Goal: Information Seeking & Learning: Learn about a topic

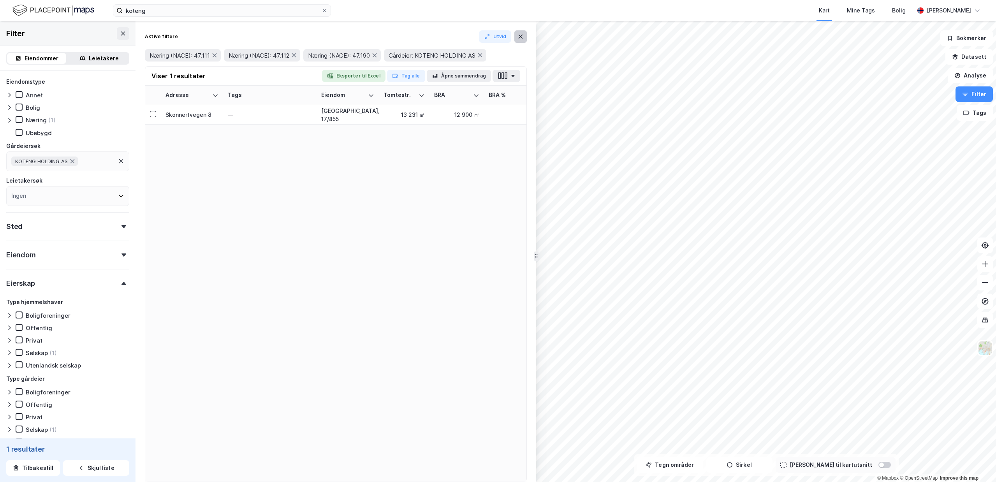
click at [522, 39] on icon at bounding box center [520, 36] width 6 height 6
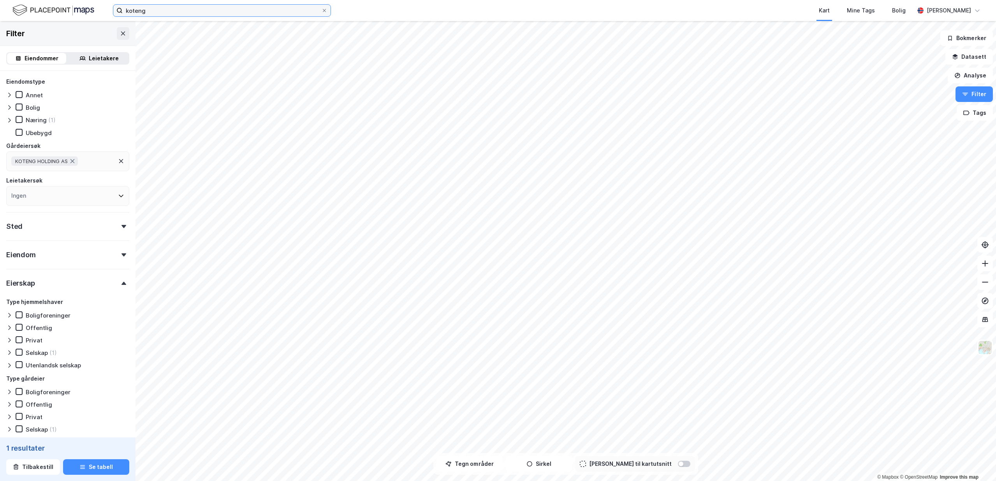
drag, startPoint x: 149, startPoint y: 11, endPoint x: 22, endPoint y: 2, distance: 127.2
click at [123, 5] on input "koteng" at bounding box center [222, 11] width 198 height 12
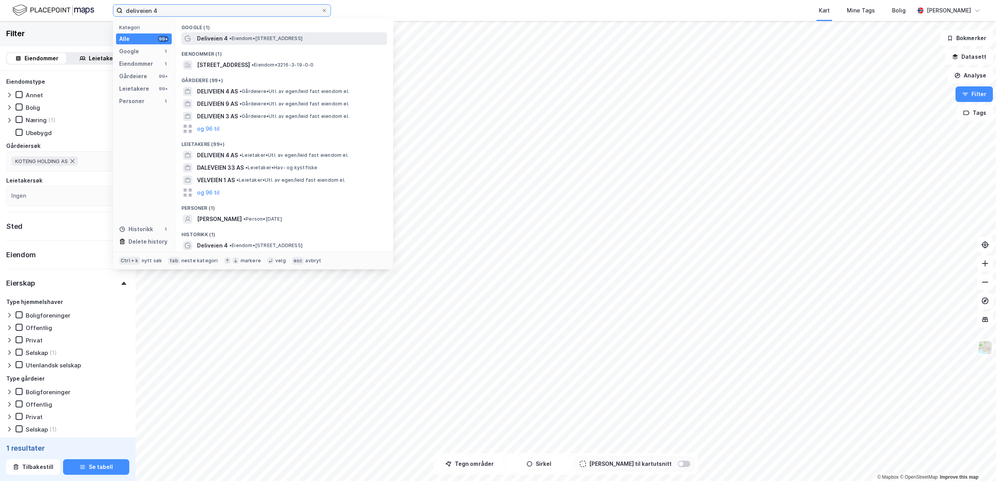
type input "deliveien 4"
click at [246, 36] on span "• Eiendom • [STREET_ADDRESS]" at bounding box center [265, 38] width 73 height 6
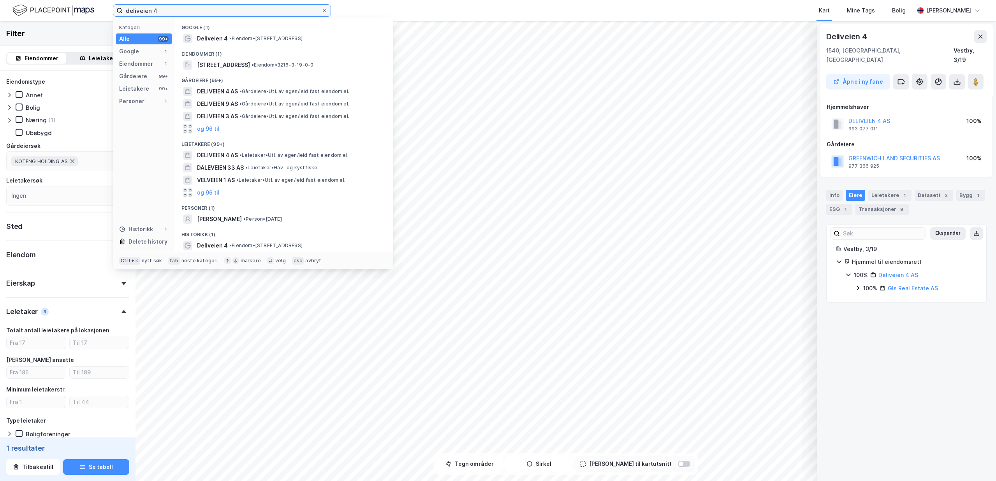
click at [205, 13] on input "deliveien 4" at bounding box center [222, 11] width 198 height 12
click at [225, 40] on span "Deliveien 4" at bounding box center [212, 38] width 31 height 9
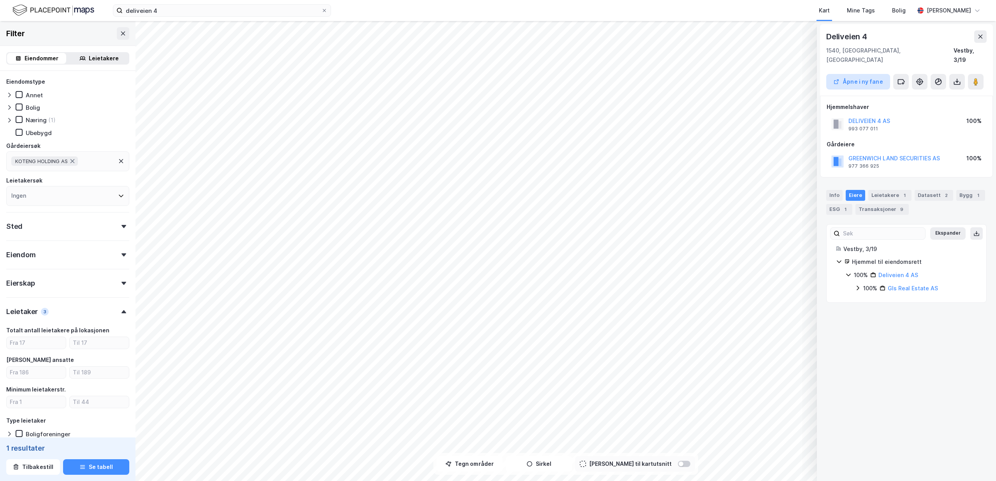
click at [866, 74] on button "Åpne i ny fane" at bounding box center [858, 82] width 64 height 16
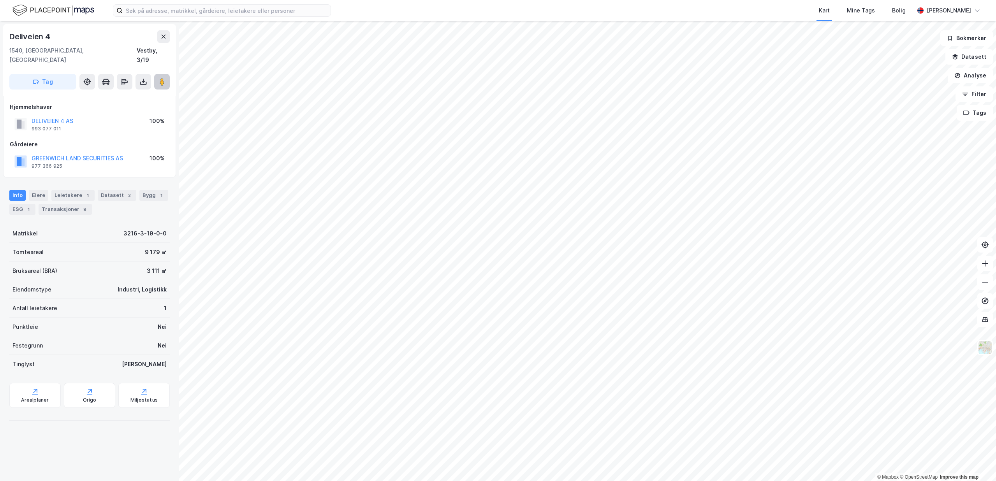
click at [162, 78] on image at bounding box center [162, 82] width 5 height 8
